Goal: Information Seeking & Learning: Learn about a topic

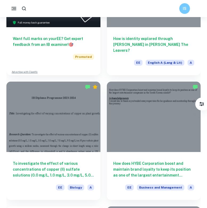
scroll to position [224, 0]
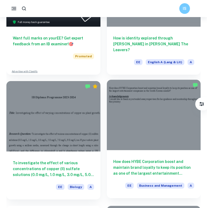
click at [187, 150] on div "How does HYBE Corporation boost and maintain brand loyalty to keep its position…" at bounding box center [154, 174] width 94 height 48
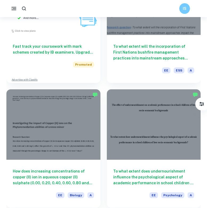
scroll to position [526, 0]
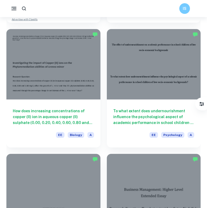
click at [14, 9] on icon "button" at bounding box center [14, 8] width 7 height 7
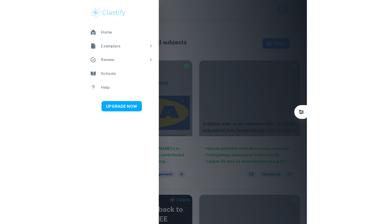
scroll to position [0, 0]
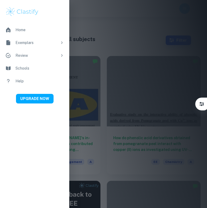
click at [84, 79] on div at bounding box center [103, 104] width 207 height 208
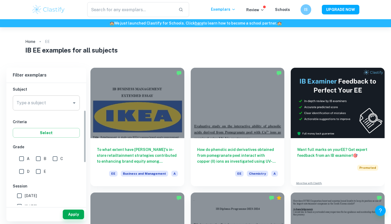
scroll to position [63, 0]
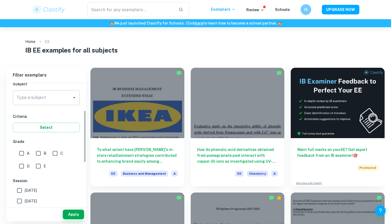
click at [53, 97] on input "Type a subject" at bounding box center [42, 97] width 54 height 10
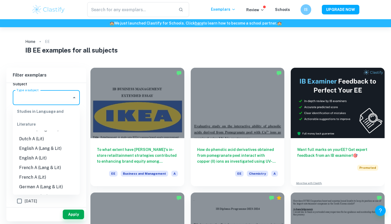
scroll to position [46, 0]
click at [50, 161] on li "English A (Lit)" at bounding box center [46, 158] width 67 height 10
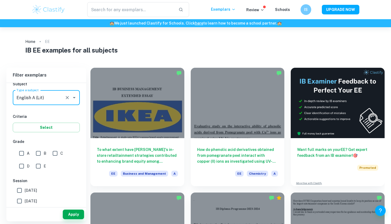
type input "English A (Lit)"
click at [21, 191] on input "[DATE]" at bounding box center [19, 190] width 11 height 11
click at [23, 191] on input "[DATE]" at bounding box center [19, 190] width 11 height 11
checkbox input "false"
click at [22, 200] on input "[DATE]" at bounding box center [19, 200] width 11 height 11
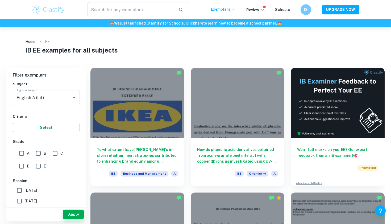
checkbox input "true"
click at [71, 211] on button "Apply" at bounding box center [73, 214] width 21 height 10
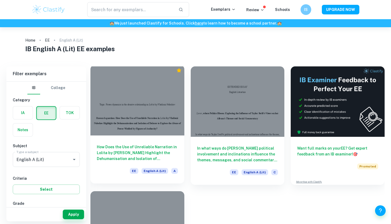
scroll to position [17, 0]
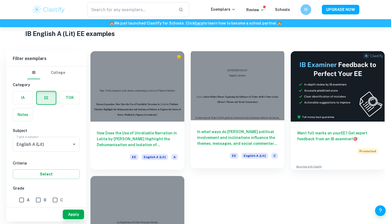
click at [221, 117] on div at bounding box center [238, 85] width 94 height 70
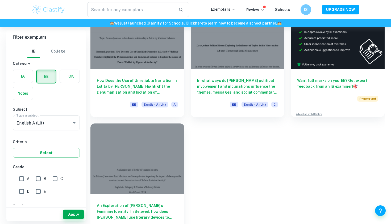
scroll to position [68, 0]
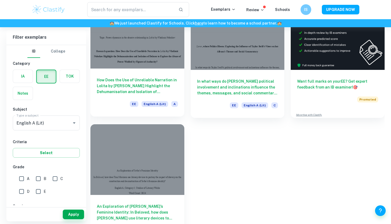
click at [135, 78] on h6 "How Does the Use of Unreliable Narration in Lolita by [PERSON_NAME] Highlight t…" at bounding box center [137, 86] width 81 height 18
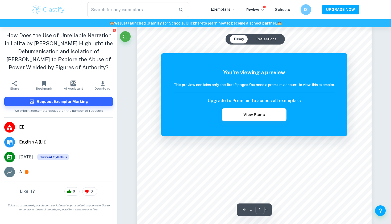
scroll to position [76, 0]
